Goal: Find contact information: Find contact information

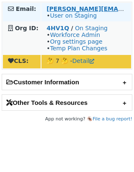
click at [93, 8] on strong "[PERSON_NAME][EMAIL_ADDRESS][DOMAIN_NAME]" at bounding box center [130, 8] width 169 height 7
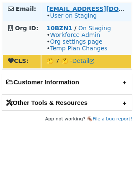
click at [73, 7] on strong "alon.ekroni@melio.com" at bounding box center [103, 8] width 114 height 7
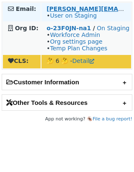
click at [99, 5] on strong "brandon@askable.com" at bounding box center [130, 8] width 169 height 7
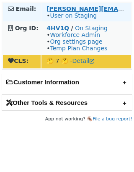
click at [91, 8] on strong "[PERSON_NAME][EMAIL_ADDRESS][DOMAIN_NAME]" at bounding box center [130, 8] width 169 height 7
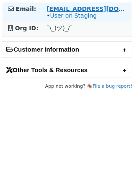
click at [74, 6] on strong "[EMAIL_ADDRESS][DOMAIN_NAME]" at bounding box center [103, 8] width 114 height 7
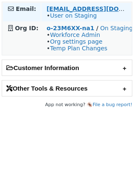
click at [76, 8] on strong "[EMAIL_ADDRESS][DOMAIN_NAME]" at bounding box center [103, 8] width 114 height 7
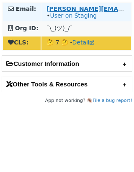
click at [102, 9] on strong "[PERSON_NAME][EMAIL_ADDRESS][DOMAIN_NAME]" at bounding box center [130, 8] width 169 height 7
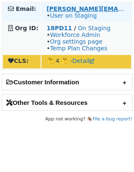
click at [71, 8] on strong "sofia.gonzalez@travelport.com" at bounding box center [130, 8] width 169 height 7
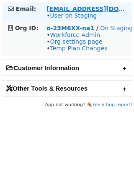
click at [63, 7] on strong "digital@redseer.co.in" at bounding box center [103, 8] width 114 height 7
click at [71, 7] on strong "digital@redseer.co.in" at bounding box center [103, 8] width 114 height 7
click at [88, 8] on strong "[EMAIL_ADDRESS][DOMAIN_NAME]" at bounding box center [103, 8] width 114 height 7
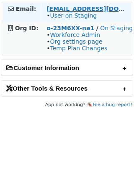
click at [59, 8] on strong "[EMAIL_ADDRESS][DOMAIN_NAME]" at bounding box center [103, 8] width 114 height 7
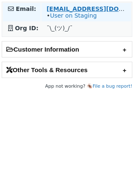
click at [99, 7] on strong "[EMAIL_ADDRESS][DOMAIN_NAME]" at bounding box center [103, 8] width 114 height 7
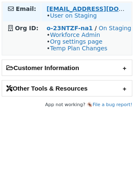
click at [58, 10] on strong "[EMAIL_ADDRESS][DOMAIN_NAME]" at bounding box center [103, 8] width 114 height 7
click at [82, 9] on strong "andrey@minimus.io" at bounding box center [103, 8] width 114 height 7
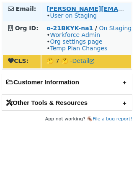
click at [68, 15] on link "User on Staging" at bounding box center [73, 15] width 47 height 7
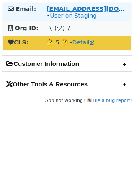
click at [65, 5] on strong "[EMAIL_ADDRESS][DOMAIN_NAME]" at bounding box center [103, 8] width 114 height 7
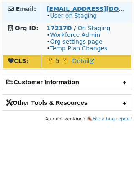
click at [100, 8] on strong "kchawla@demandbase.com" at bounding box center [103, 8] width 114 height 7
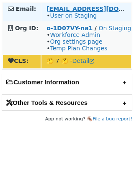
click at [74, 8] on strong "[EMAIL_ADDRESS][DOMAIN_NAME]" at bounding box center [103, 8] width 114 height 7
click at [76, 10] on strong "liad.shochat@healthee.co" at bounding box center [103, 8] width 114 height 7
click at [68, 19] on td "liad.shochat@healthee.co • User on Staging" at bounding box center [86, 12] width 90 height 18
click at [68, 17] on link "User on Staging" at bounding box center [73, 15] width 47 height 7
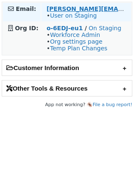
click at [79, 9] on strong "[PERSON_NAME][EMAIL_ADDRESS][DOMAIN_NAME]" at bounding box center [130, 8] width 169 height 7
click at [67, 18] on link "User on Staging" at bounding box center [73, 15] width 47 height 7
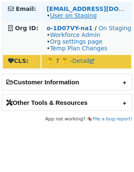
click at [90, 12] on link "User on Staging" at bounding box center [73, 15] width 47 height 7
click at [89, 7] on strong "liad.shochat@healthee.co" at bounding box center [103, 8] width 114 height 7
